Goal: Browse casually: Explore the website without a specific task or goal

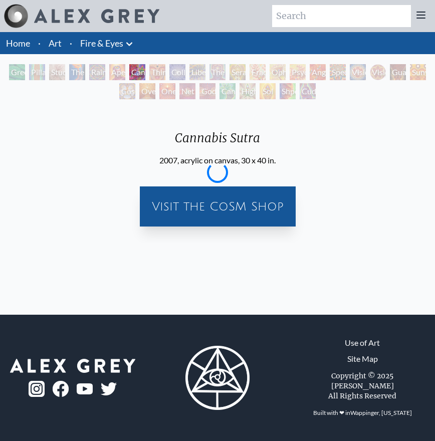
click at [213, 216] on div "Visit the CoSM Shop" at bounding box center [218, 206] width 148 height 32
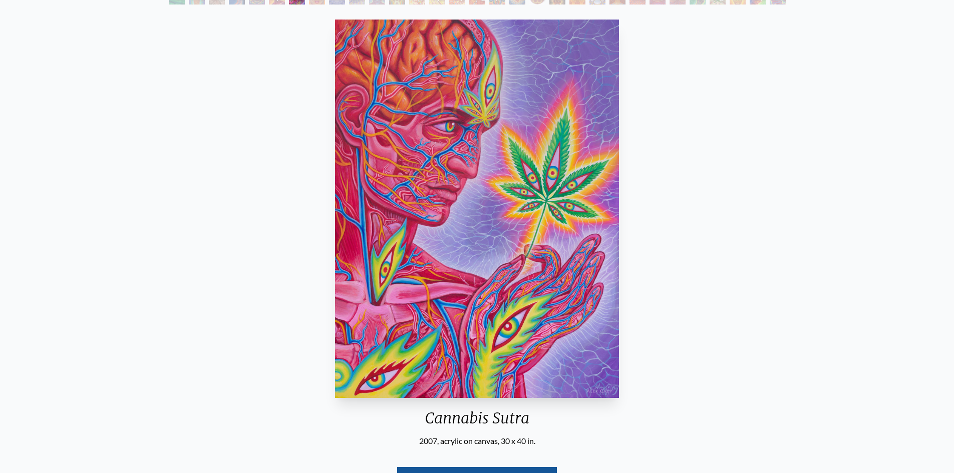
scroll to position [50, 0]
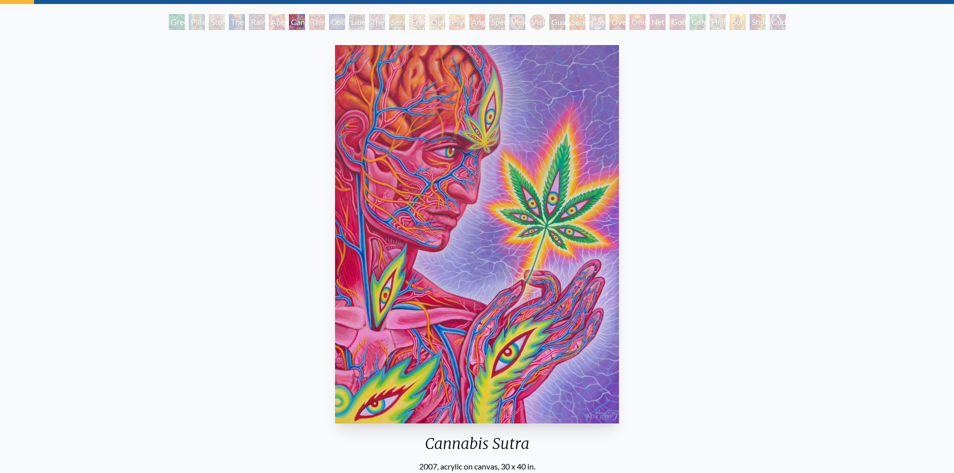
click at [265, 23] on div "Rainbow Eye Ripple" at bounding box center [257, 22] width 16 height 16
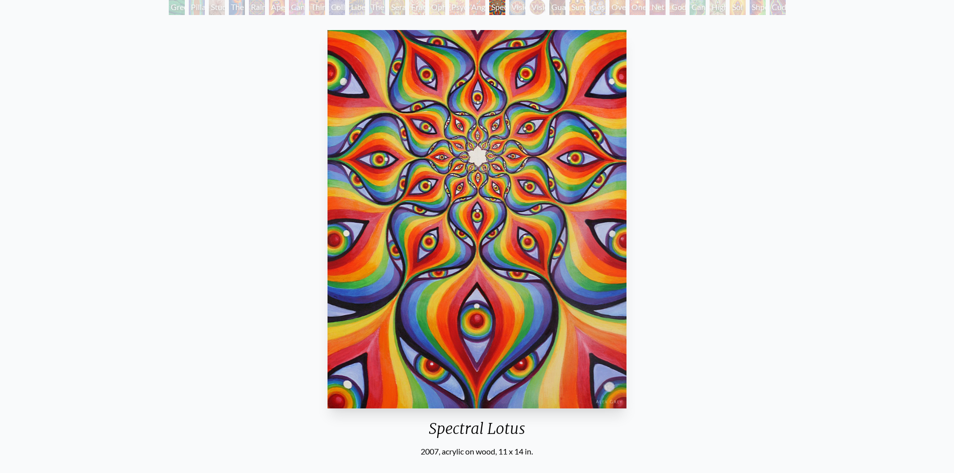
scroll to position [50, 0]
